Goal: Entertainment & Leisure: Consume media (video, audio)

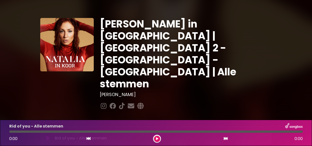
click at [156, 137] on button at bounding box center [157, 139] width 6 height 6
click at [157, 136] on button at bounding box center [157, 139] width 6 height 6
click at [156, 137] on button at bounding box center [157, 139] width 6 height 6
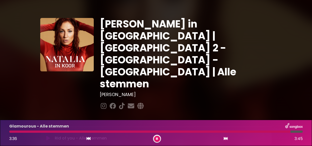
click at [157, 138] on icon at bounding box center [157, 139] width 2 height 3
click at [286, 132] on div at bounding box center [149, 132] width 281 height 2
click at [291, 131] on div at bounding box center [156, 132] width 294 height 2
drag, startPoint x: 291, startPoint y: 131, endPoint x: 284, endPoint y: 132, distance: 7.0
click at [284, 132] on div at bounding box center [156, 132] width 294 height 2
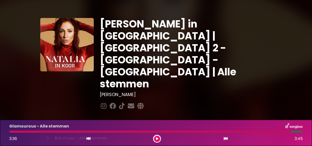
click at [284, 132] on div at bounding box center [149, 132] width 281 height 2
click at [284, 131] on div at bounding box center [149, 132] width 281 height 2
click at [157, 136] on button at bounding box center [157, 139] width 6 height 6
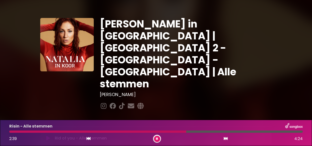
click at [157, 136] on button at bounding box center [157, 139] width 6 height 6
click at [158, 137] on button at bounding box center [157, 139] width 6 height 6
